Goal: Task Accomplishment & Management: Manage account settings

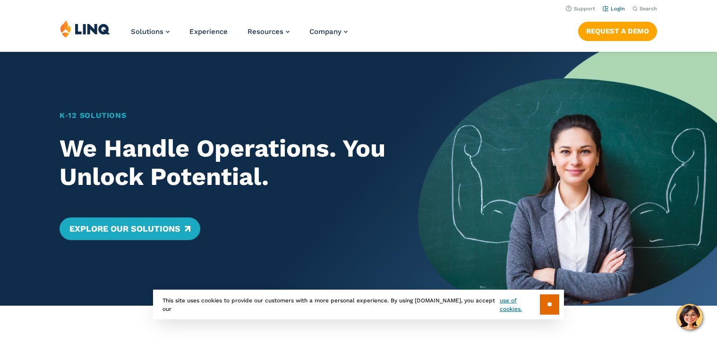
click at [605, 12] on link "Login" at bounding box center [614, 9] width 22 height 6
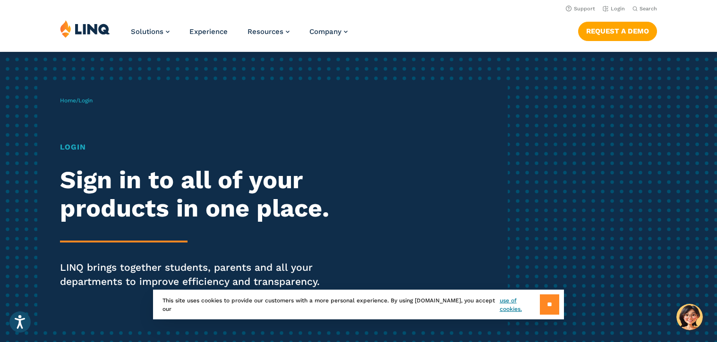
drag, startPoint x: 542, startPoint y: 297, endPoint x: 547, endPoint y: 293, distance: 6.4
click at [543, 297] on input "**" at bounding box center [549, 305] width 19 height 20
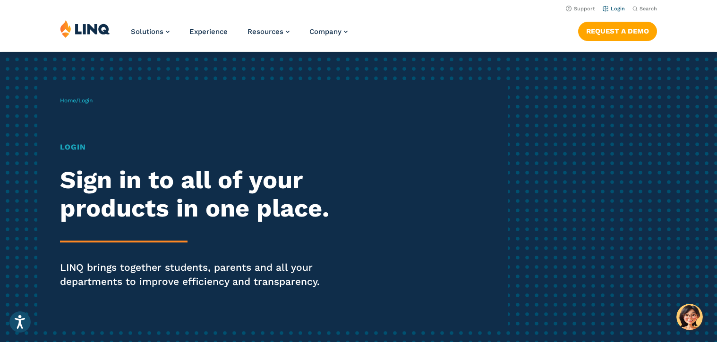
click at [612, 3] on li "Login" at bounding box center [614, 8] width 22 height 10
click at [610, 9] on link "Login" at bounding box center [614, 9] width 22 height 6
click at [612, 11] on link "Login" at bounding box center [614, 9] width 22 height 6
click at [75, 153] on h1 "Login" at bounding box center [198, 147] width 276 height 11
click at [93, 104] on span "Login" at bounding box center [85, 100] width 14 height 7
